Goal: Find specific page/section

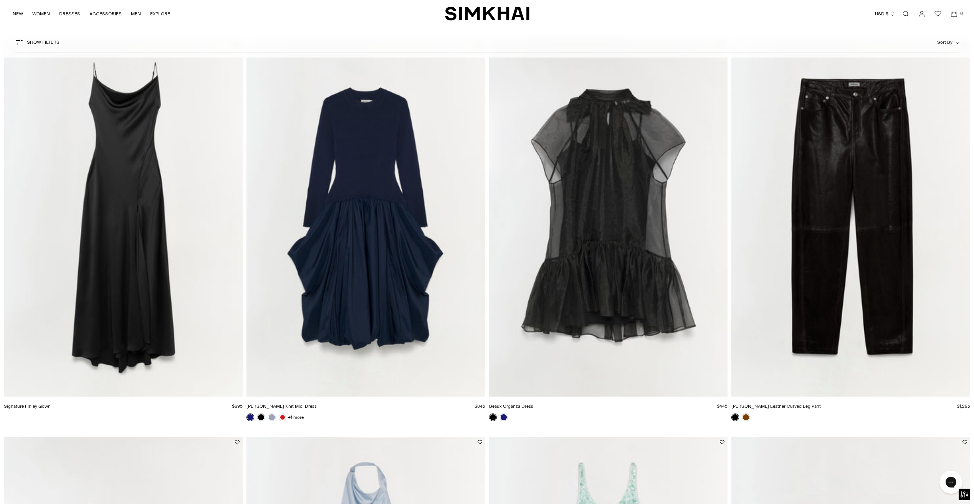
scroll to position [1266, 0]
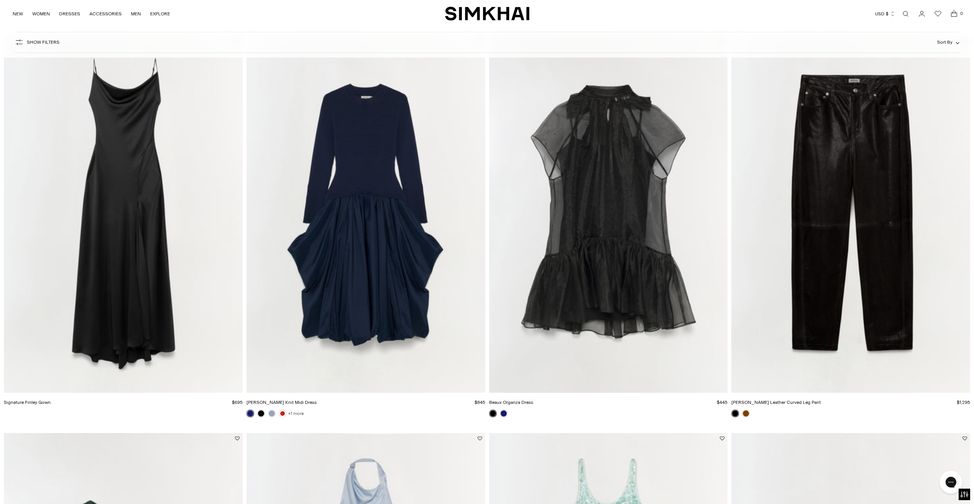
click at [294, 413] on link "+1 more" at bounding box center [296, 413] width 16 height 11
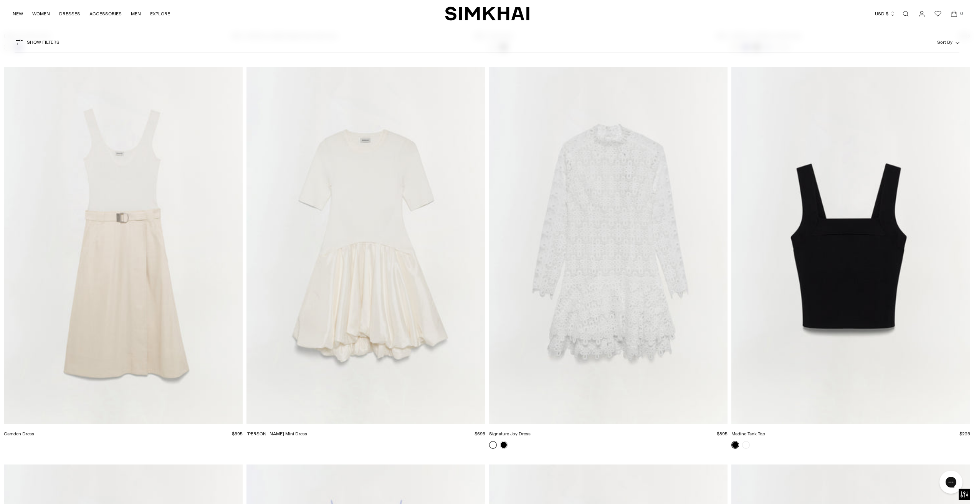
scroll to position [6409, 0]
click at [0, 0] on img "Kenny Combo Mini Dress" at bounding box center [0, 0] width 0 height 0
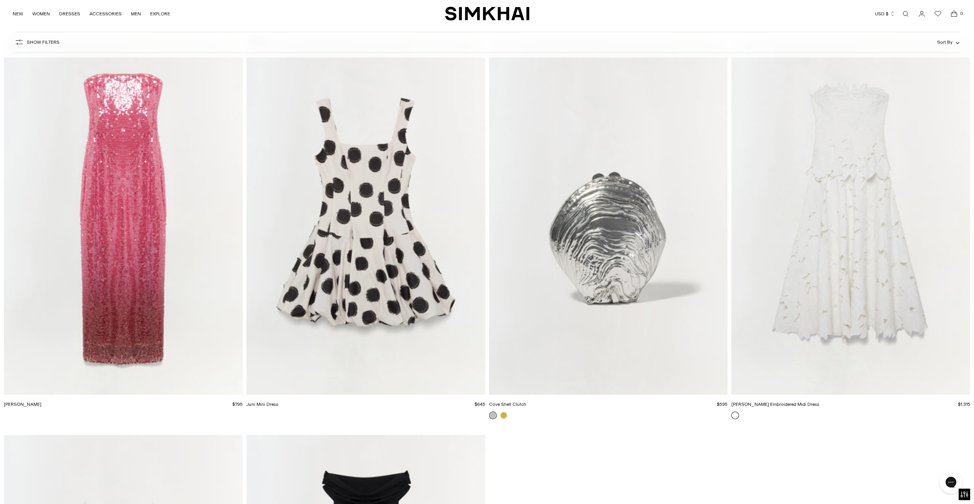
scroll to position [11454, 0]
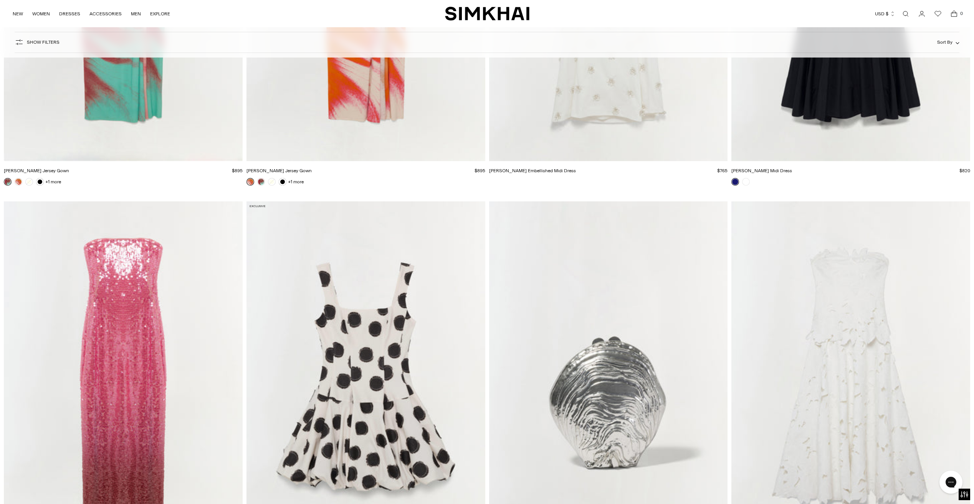
click at [906, 15] on link "Open search modal" at bounding box center [905, 13] width 15 height 15
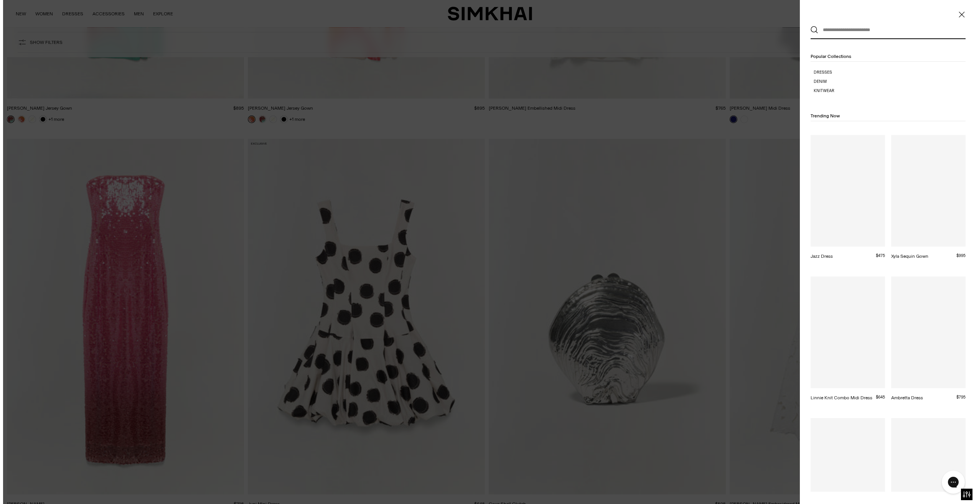
scroll to position [0, 0]
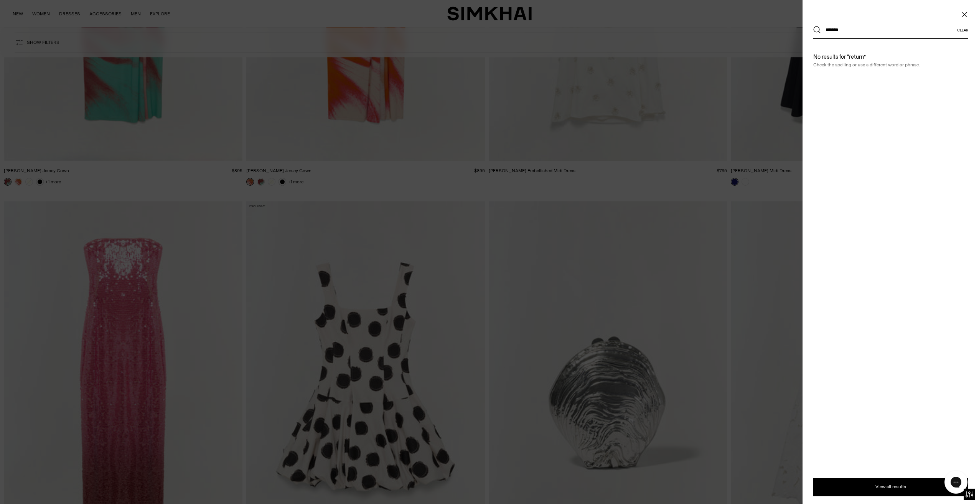
type input "*******"
click at [814, 26] on button "Search" at bounding box center [818, 30] width 8 height 8
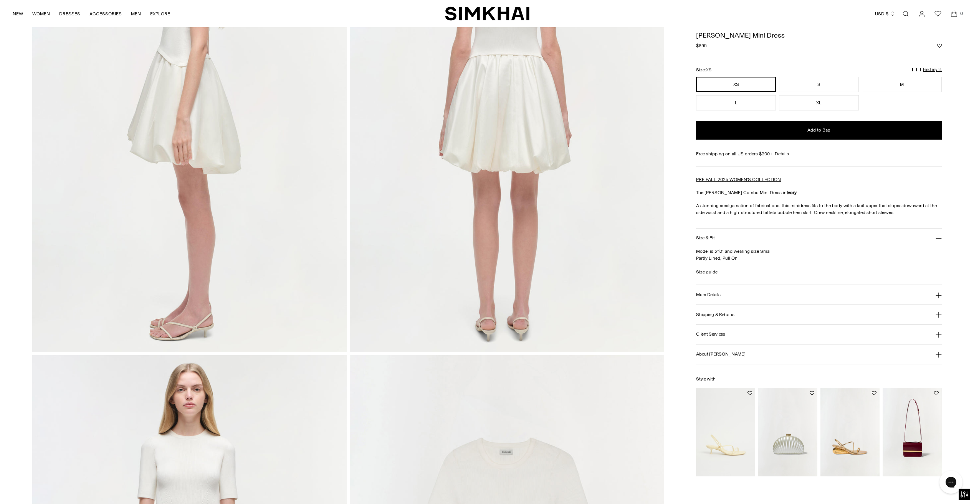
scroll to position [461, 0]
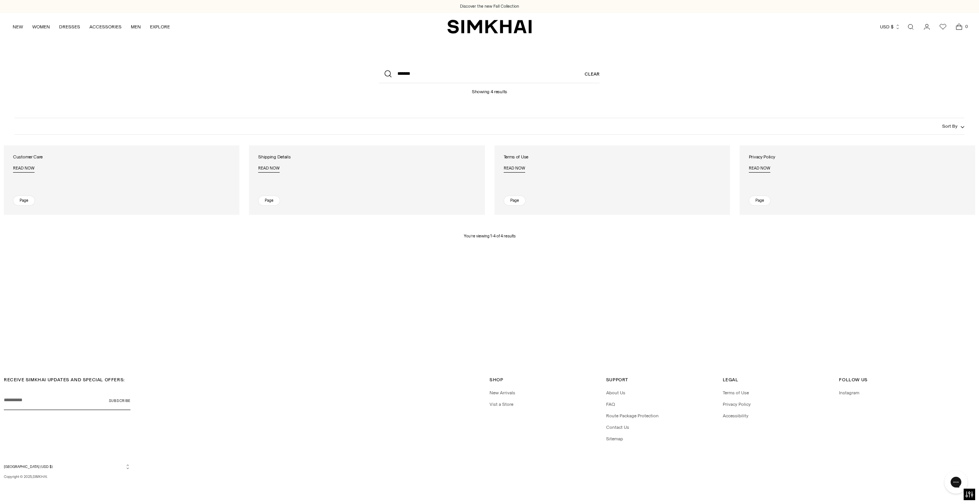
click at [522, 203] on div "Page" at bounding box center [515, 201] width 22 height 10
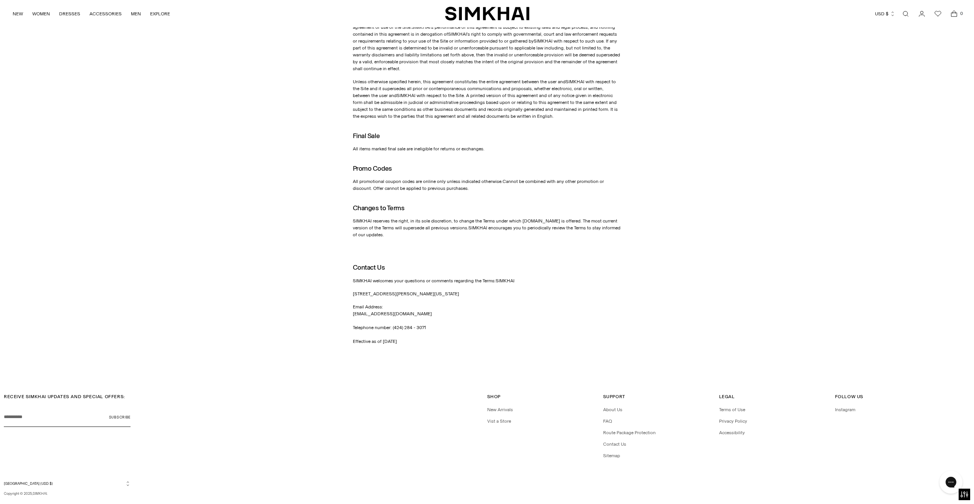
scroll to position [956, 0]
